Goal: Task Accomplishment & Management: Manage account settings

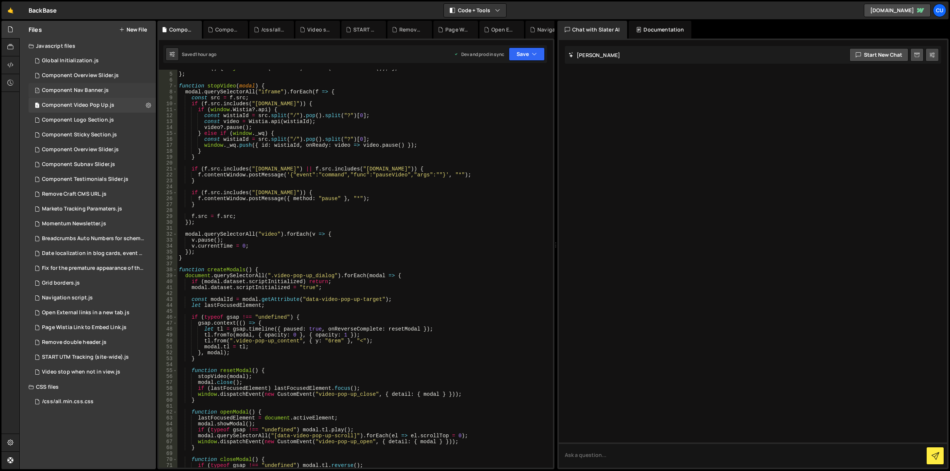
scroll to position [22, 0]
click at [127, 76] on div "1 Component Overview Slider.js 0" at bounding box center [92, 75] width 127 height 15
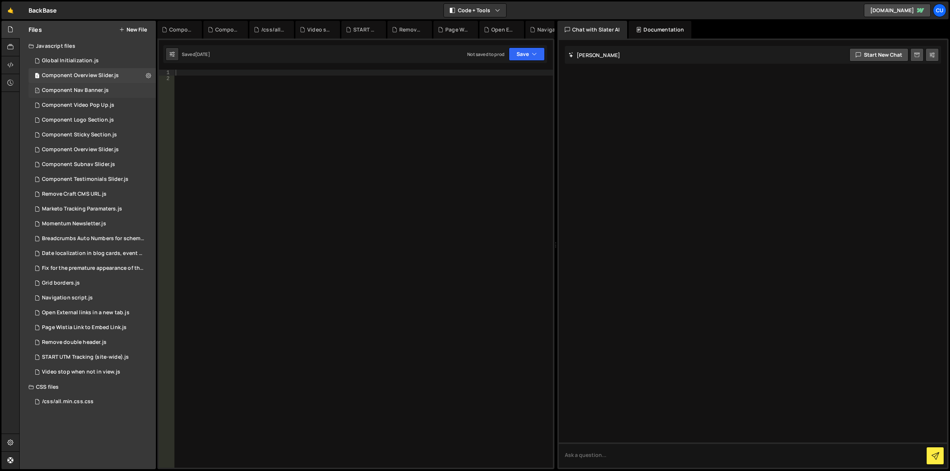
click at [119, 89] on div "1 Component Nav Banner.js 0" at bounding box center [92, 90] width 127 height 15
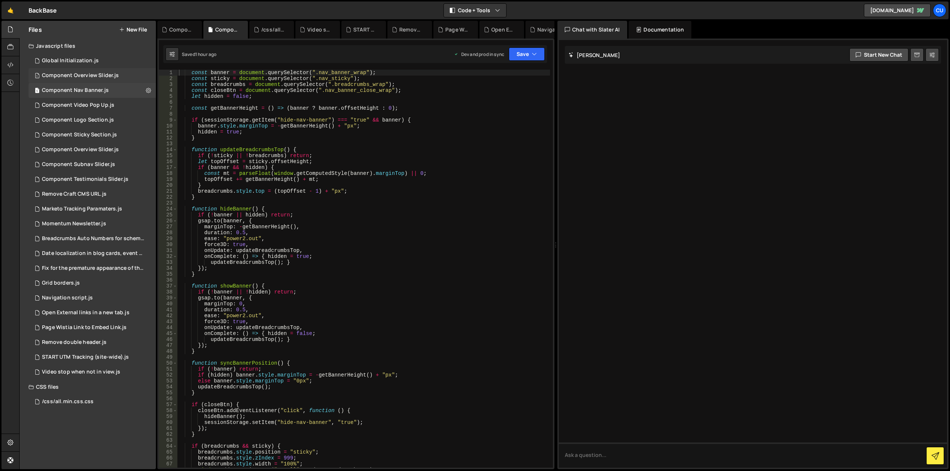
click at [131, 77] on div "1 Component Overview Slider.js 0" at bounding box center [92, 75] width 127 height 15
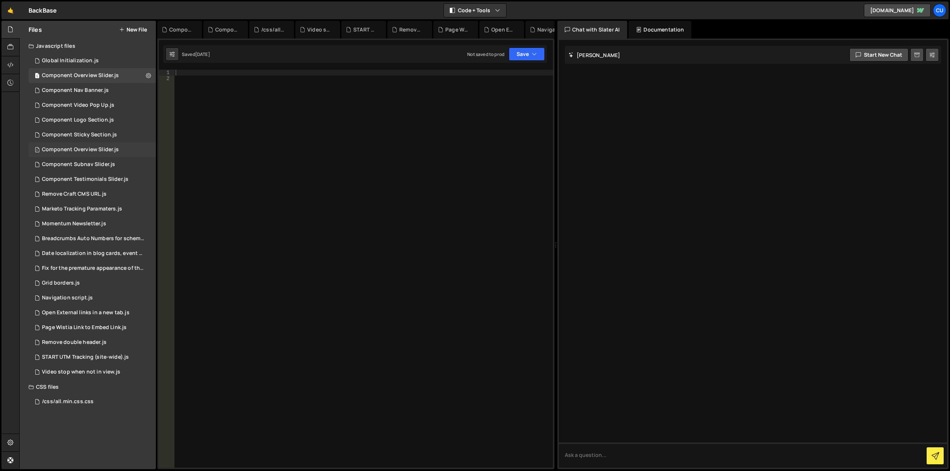
click at [132, 149] on div "1 Component Overview Slider.js 0" at bounding box center [92, 149] width 127 height 15
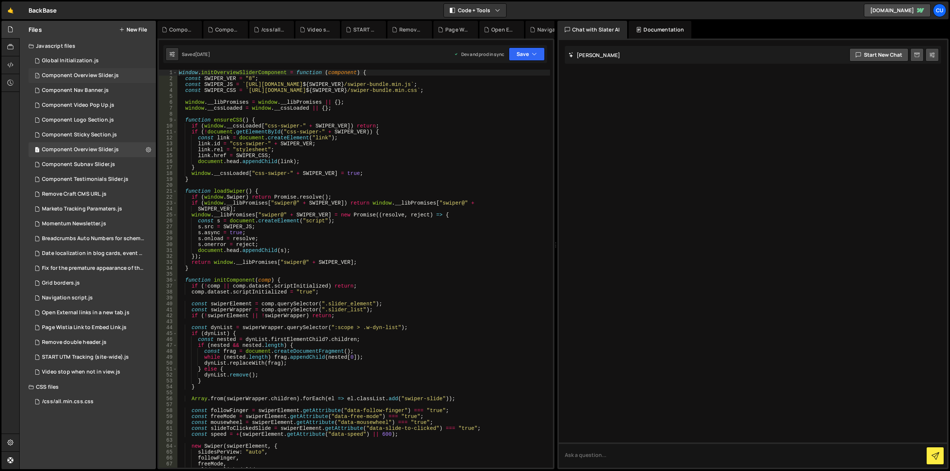
click at [134, 77] on div "1 Component Overview Slider.js 0" at bounding box center [92, 75] width 127 height 15
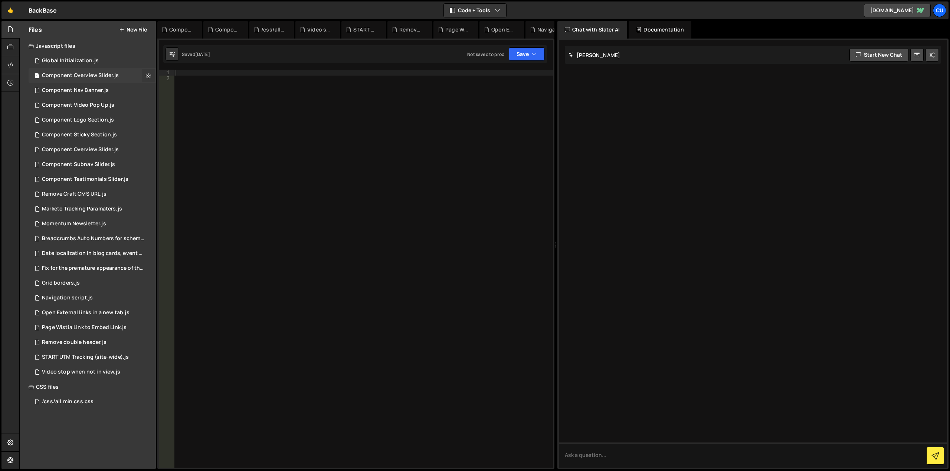
click at [151, 75] on icon at bounding box center [148, 75] width 5 height 7
click at [186, 123] on button "Delete File" at bounding box center [193, 121] width 73 height 15
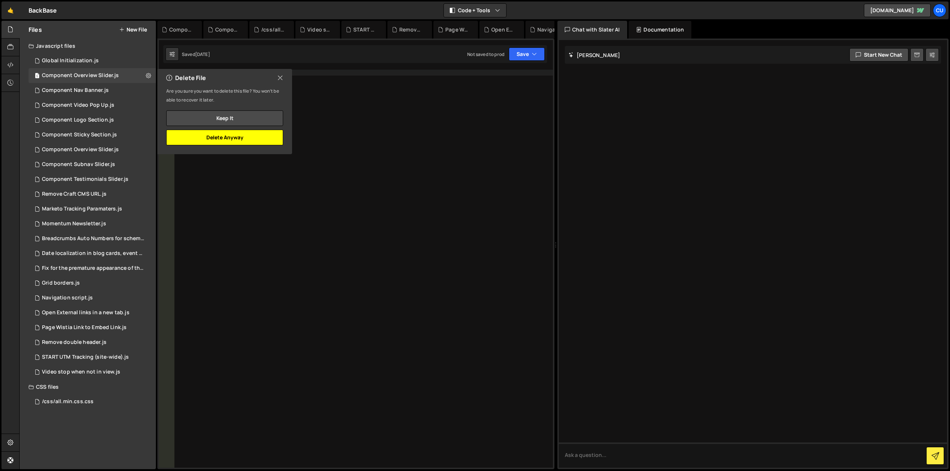
click at [242, 141] on button "Delete Anyway" at bounding box center [224, 138] width 117 height 16
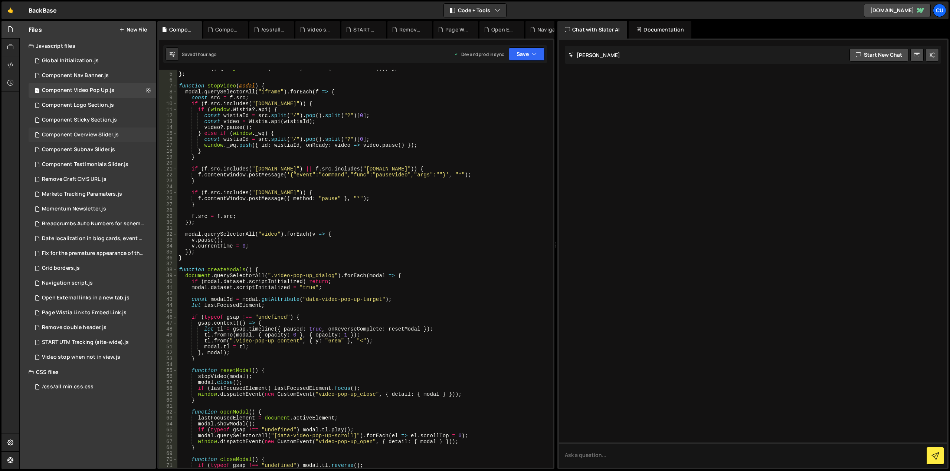
click at [135, 135] on div "1 Component Overview Slider.js 0" at bounding box center [92, 135] width 127 height 15
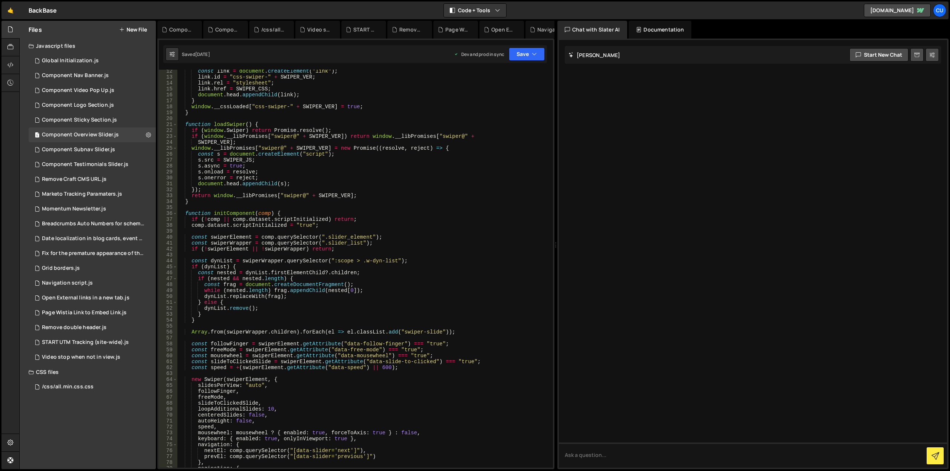
scroll to position [0, 0]
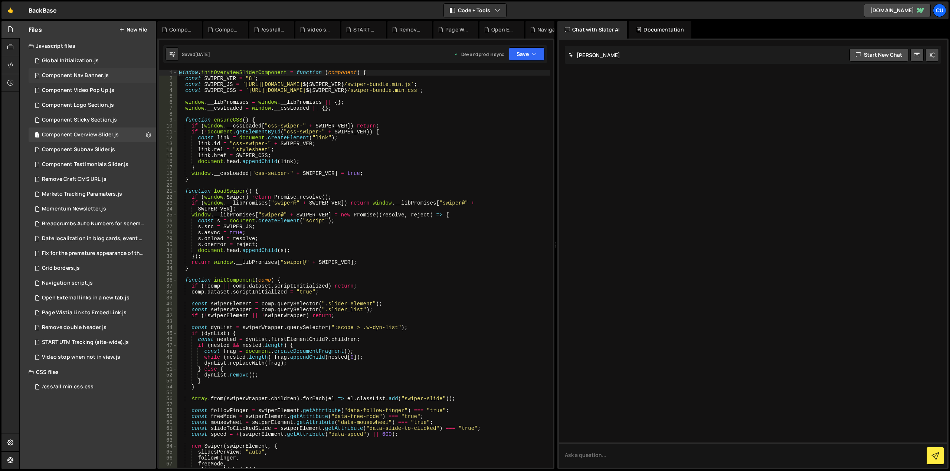
click at [129, 75] on div "1 Component Nav Banner.js 0" at bounding box center [92, 75] width 127 height 15
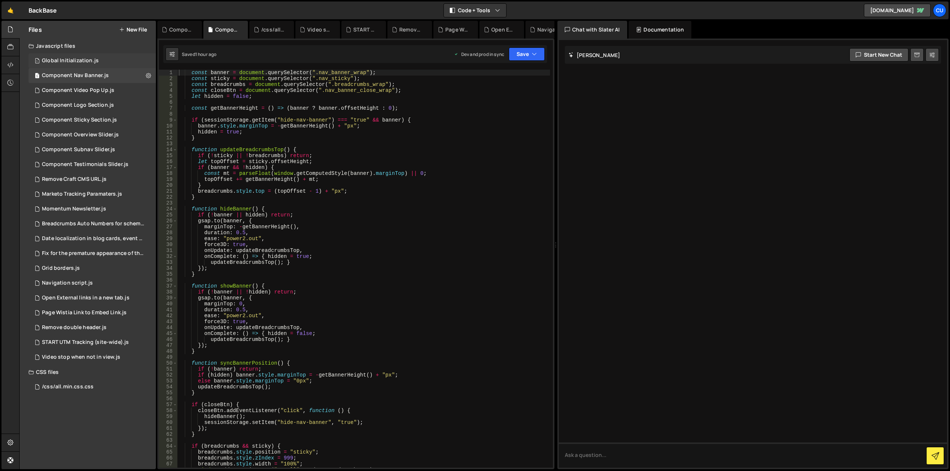
click at [121, 59] on div "1 Global Initialization.js 0" at bounding box center [92, 60] width 127 height 15
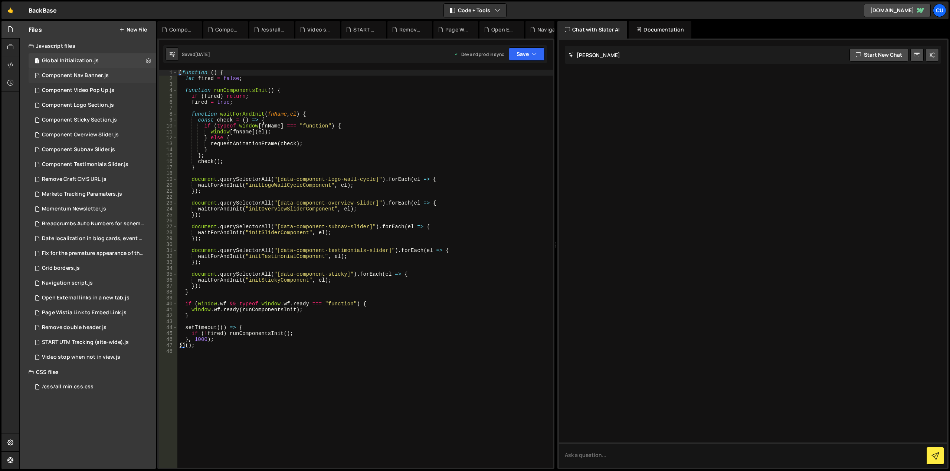
click at [83, 77] on div "Component Nav Banner.js" at bounding box center [75, 75] width 67 height 7
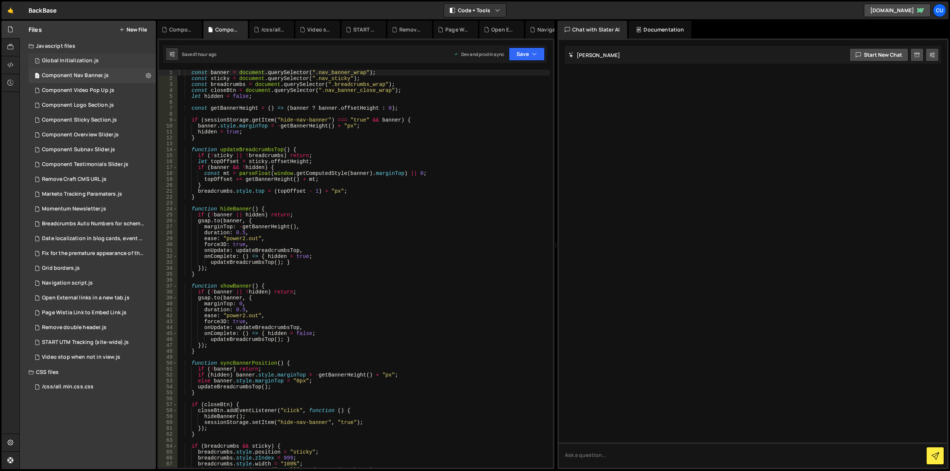
click at [88, 60] on div "Global Initialization.js" at bounding box center [70, 60] width 57 height 7
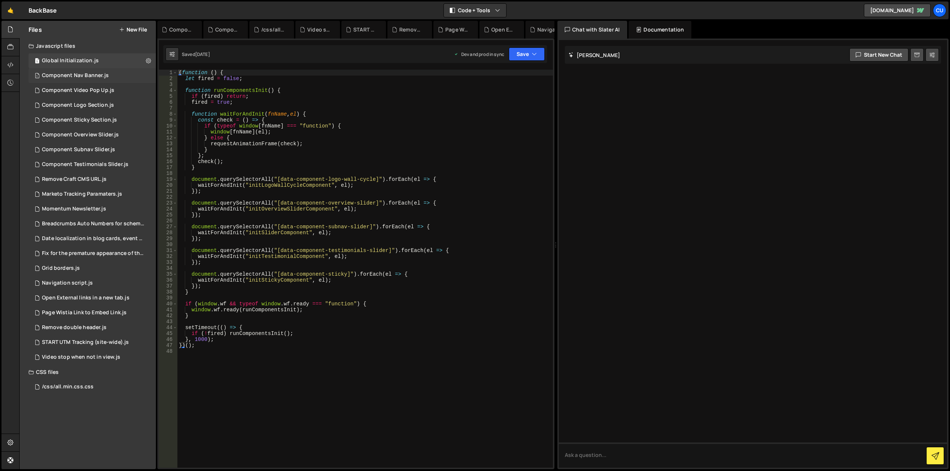
click at [126, 75] on div "1 Component Nav Banner.js 0" at bounding box center [92, 75] width 127 height 15
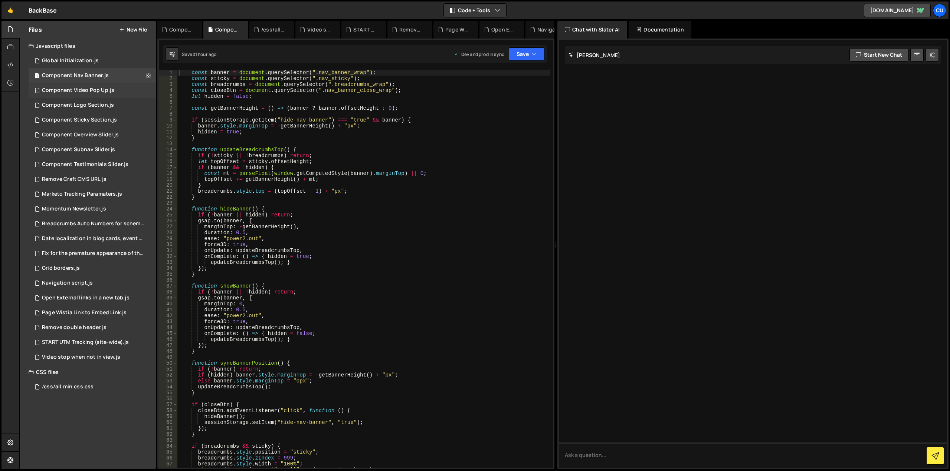
click at [119, 88] on div "1 Component Video Pop Up.js 0" at bounding box center [92, 90] width 127 height 15
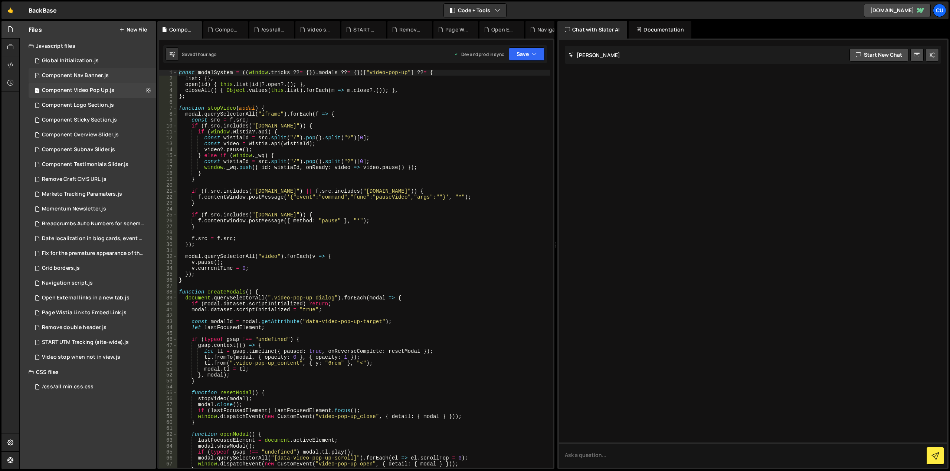
click at [128, 76] on div "1 Component Nav Banner.js 0" at bounding box center [92, 75] width 127 height 15
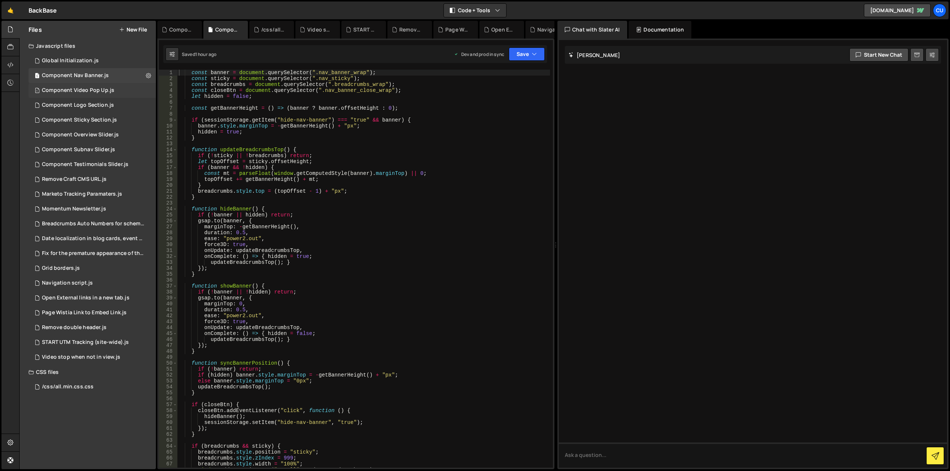
click at [132, 92] on div "1 Component Video Pop Up.js 0" at bounding box center [92, 90] width 127 height 15
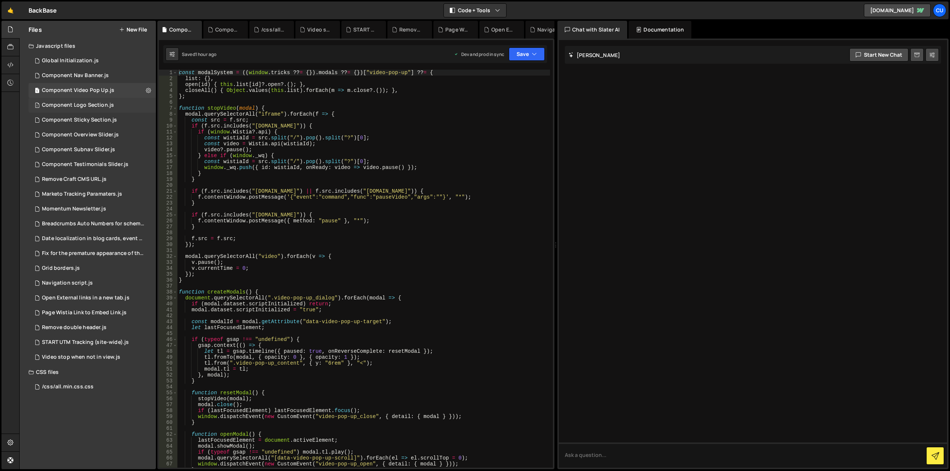
click at [131, 106] on div "1 Component Logo Section.js 0" at bounding box center [92, 105] width 127 height 15
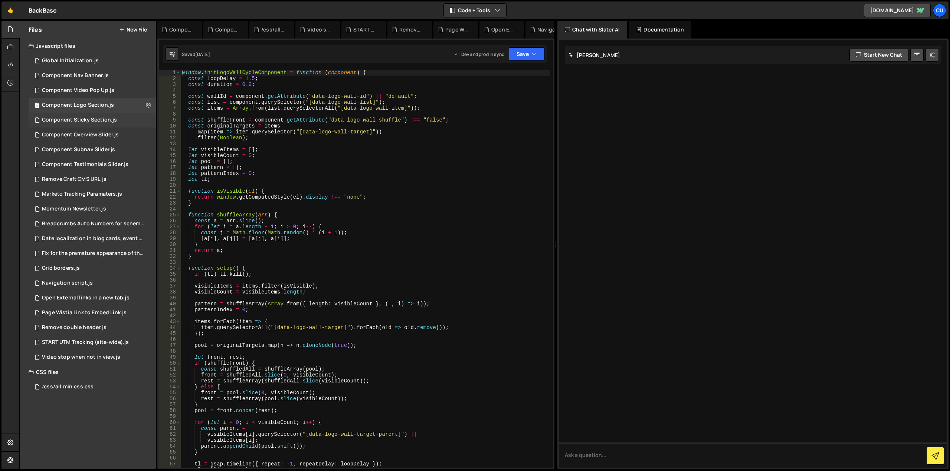
click at [127, 117] on div "1 Component Sticky Section.js 0" at bounding box center [92, 120] width 127 height 15
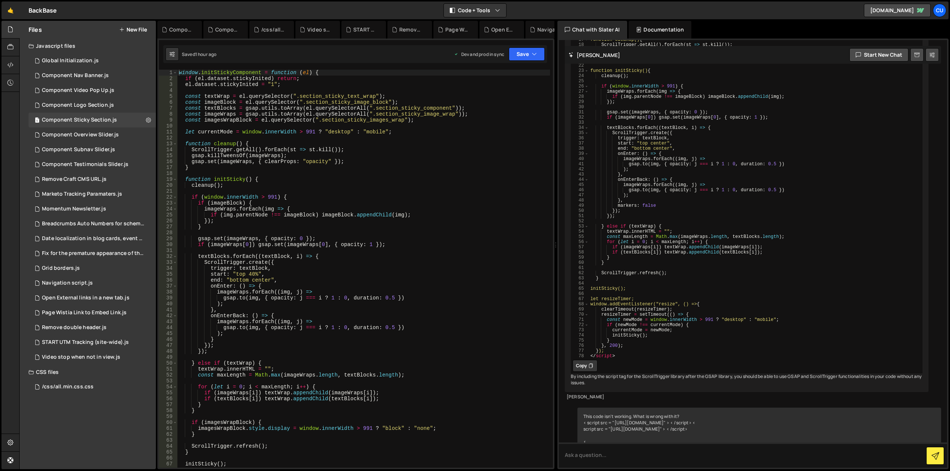
scroll to position [2672, 0]
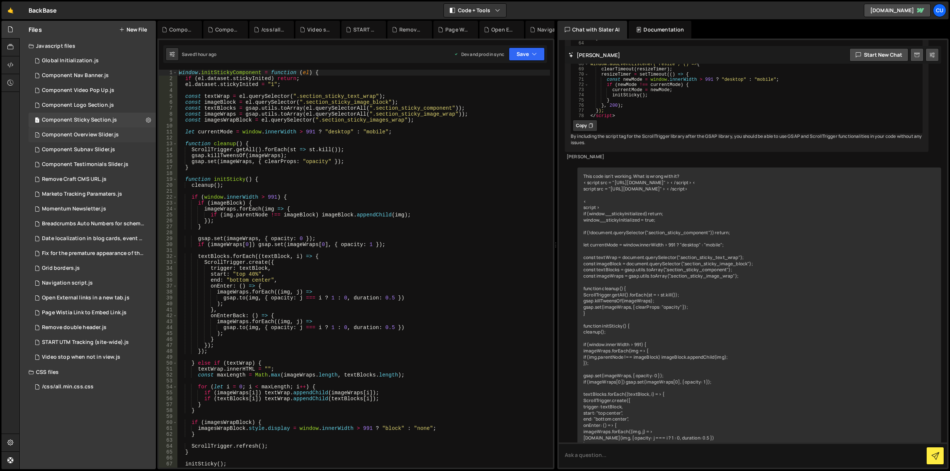
click at [137, 134] on div "1 Component Overview Slider.js 0" at bounding box center [92, 135] width 127 height 15
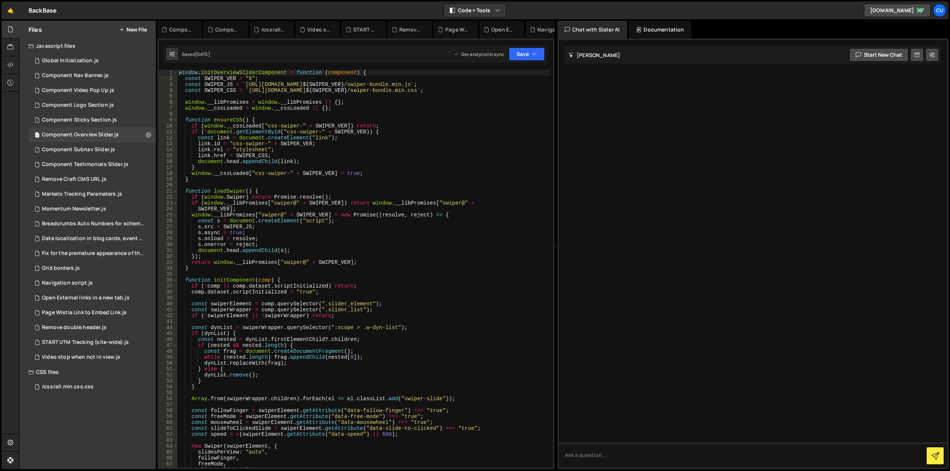
scroll to position [0, 0]
click at [137, 151] on div "1 Component Subnav Slider.js 0" at bounding box center [92, 149] width 127 height 15
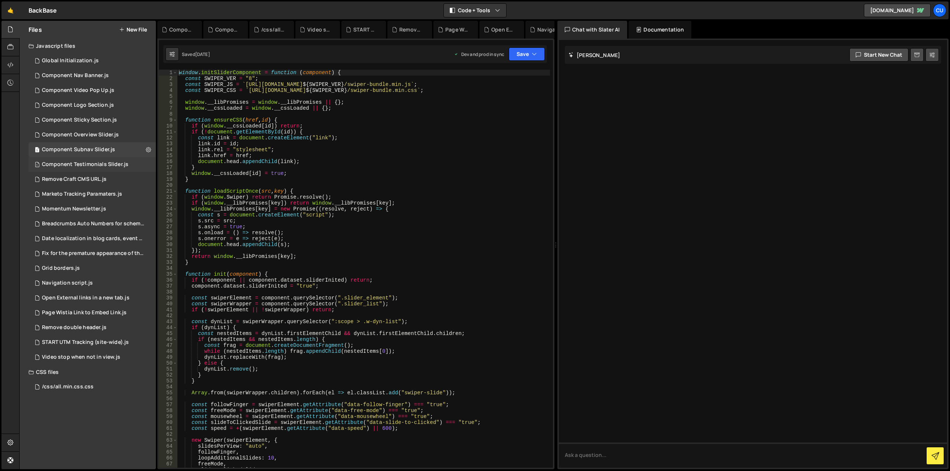
click at [137, 165] on div "1 Component Testimonials Slider.js 0" at bounding box center [92, 164] width 127 height 15
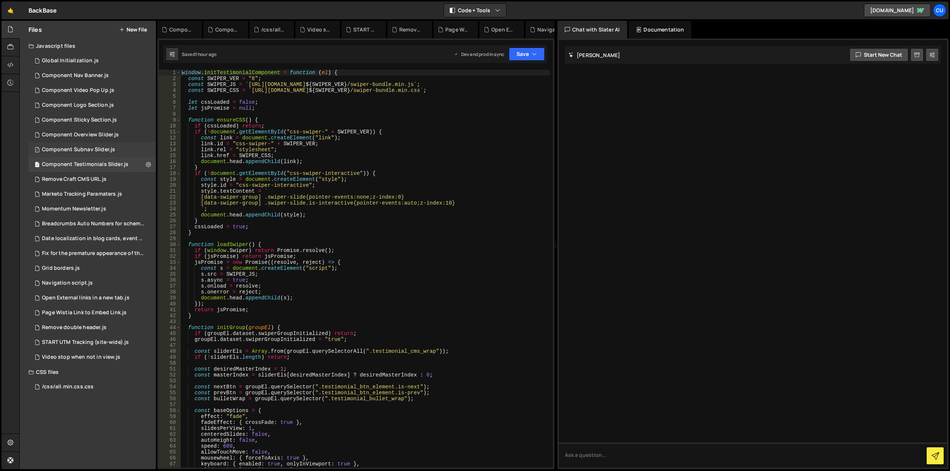
click at [133, 151] on div "1 Component Subnav Slider.js 0" at bounding box center [92, 149] width 127 height 15
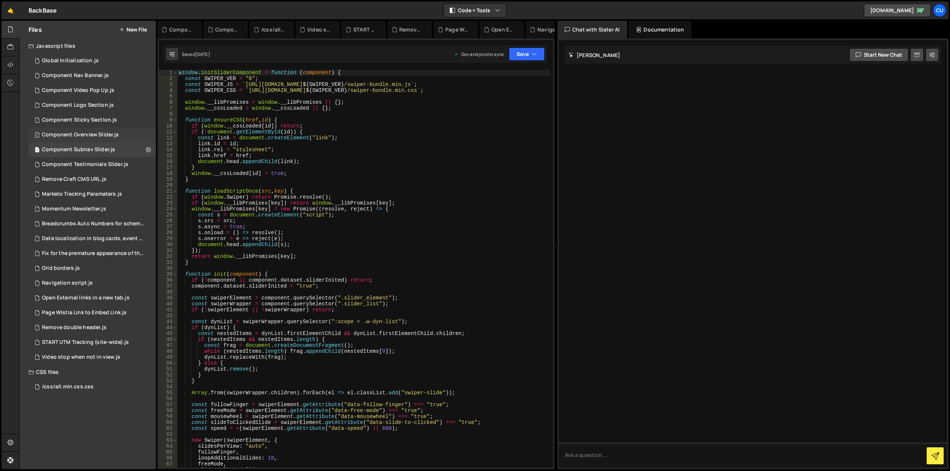
click at [131, 136] on div "1 Component Overview Slider.js 0" at bounding box center [92, 135] width 127 height 15
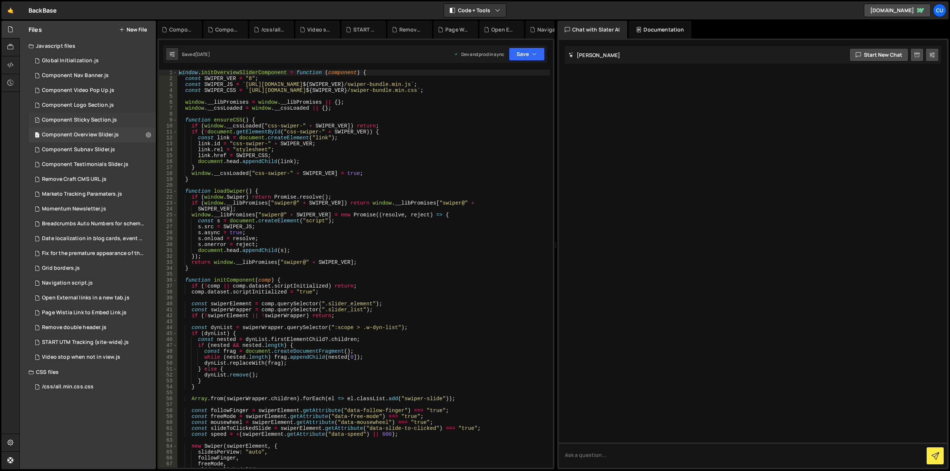
click at [130, 120] on div "1 Component Sticky Section.js 0" at bounding box center [92, 120] width 127 height 15
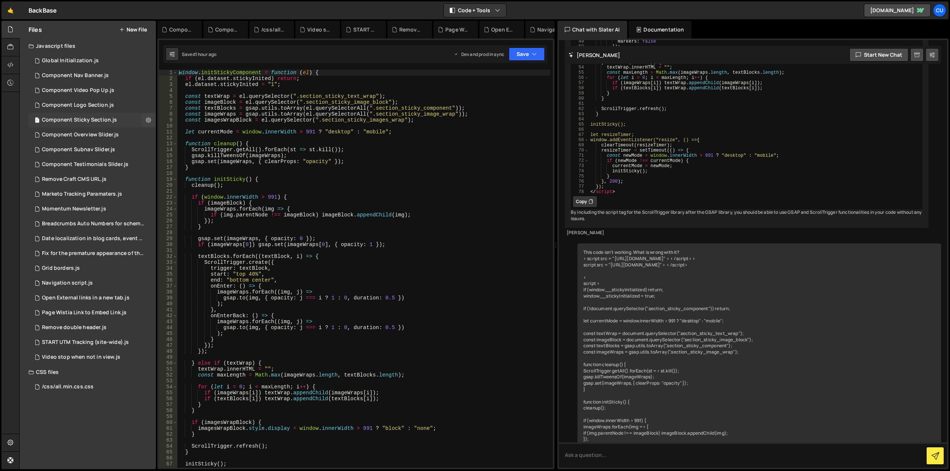
scroll to position [2672, 0]
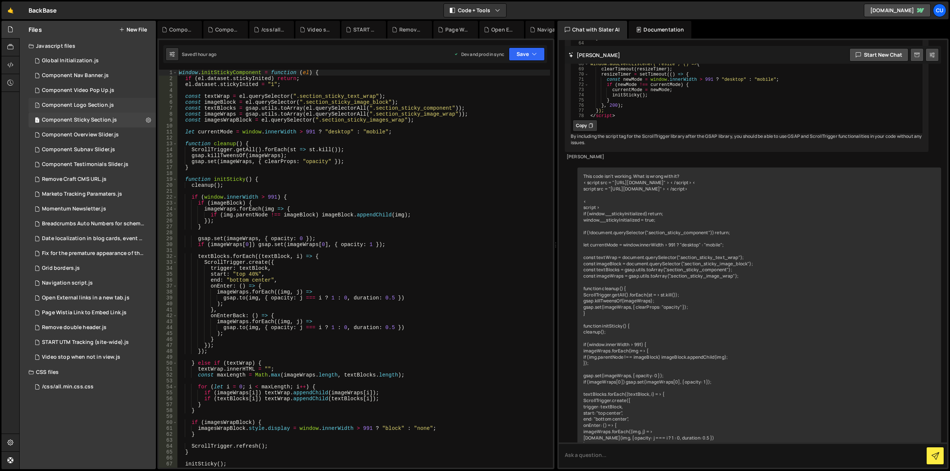
click at [126, 108] on div "1 Component Logo Section.js 0" at bounding box center [92, 105] width 127 height 15
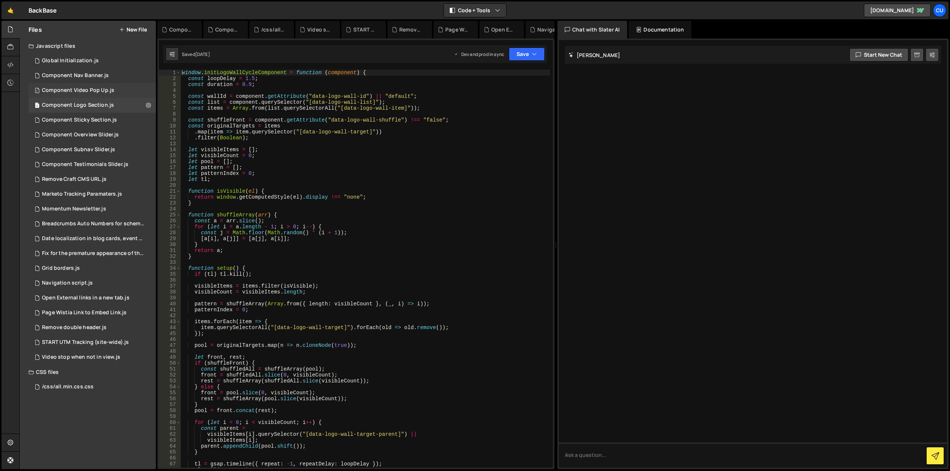
click at [127, 93] on div "1 Component Video Pop Up.js 0" at bounding box center [92, 90] width 127 height 15
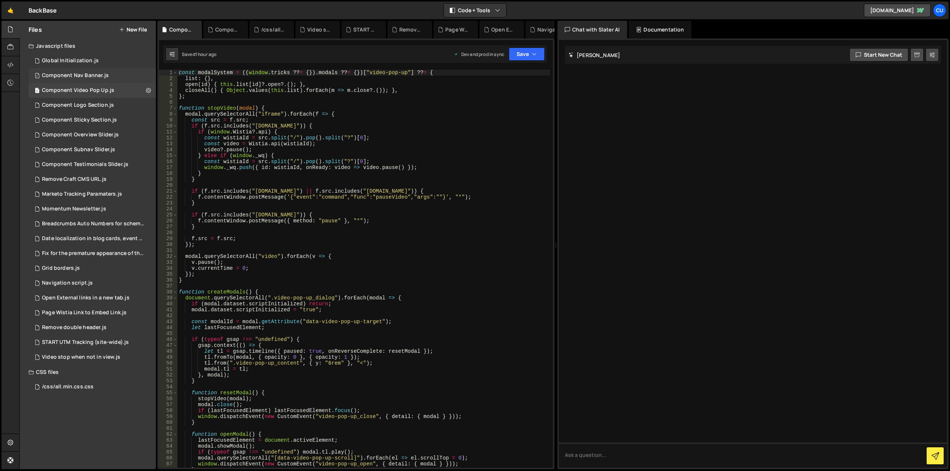
click at [125, 78] on div "1 Component Nav Banner.js 0" at bounding box center [92, 75] width 127 height 15
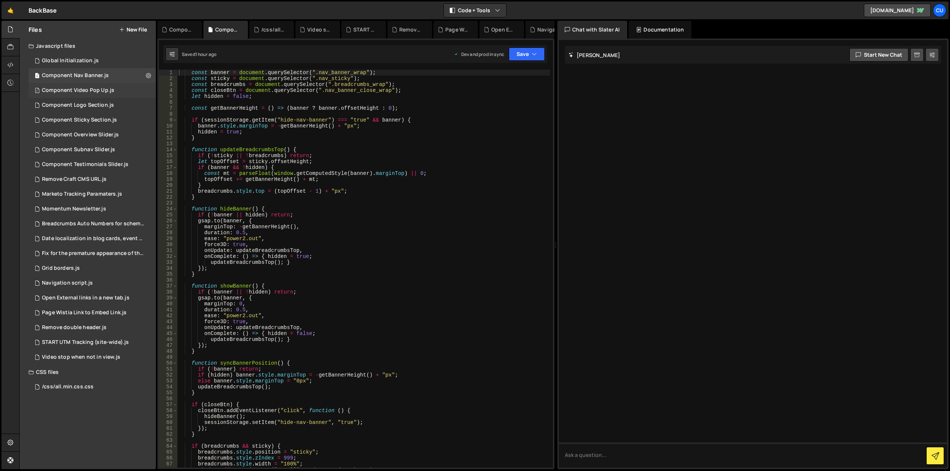
click at [125, 86] on div "1 Component Video Pop Up.js 0" at bounding box center [92, 90] width 127 height 15
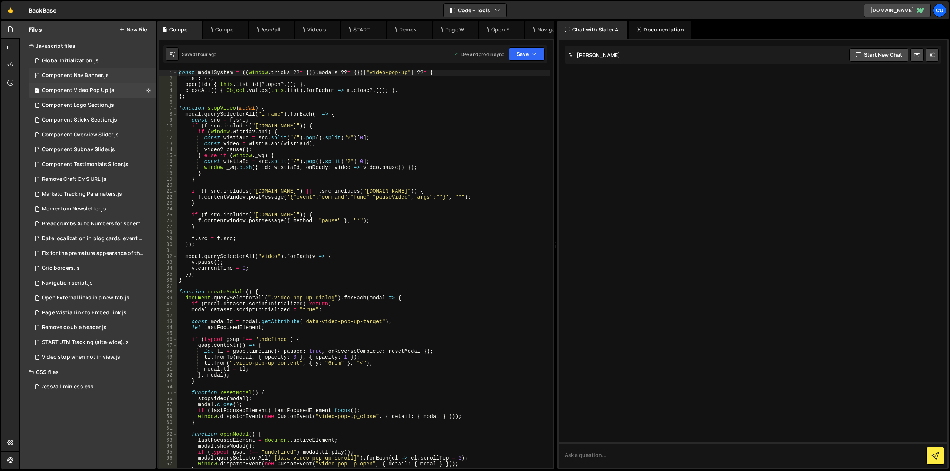
click at [124, 74] on div "1 Component Nav Banner.js 0" at bounding box center [92, 75] width 127 height 15
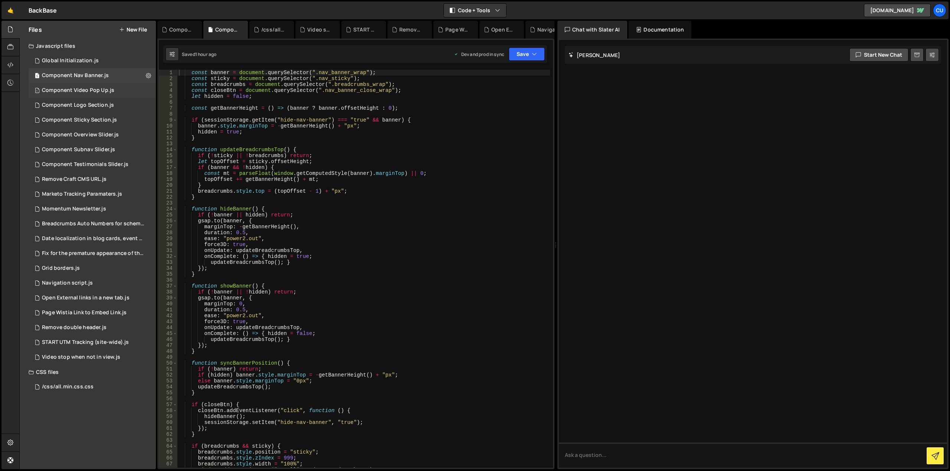
click at [132, 90] on div "1 Component Video Pop Up.js 0" at bounding box center [92, 90] width 127 height 15
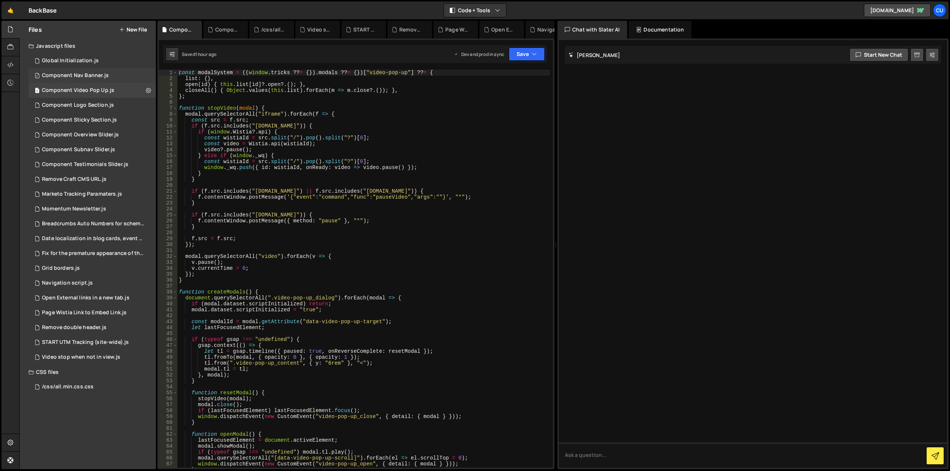
click at [121, 73] on div "1 Component Nav Banner.js 0" at bounding box center [92, 75] width 127 height 15
